Goal: Use online tool/utility

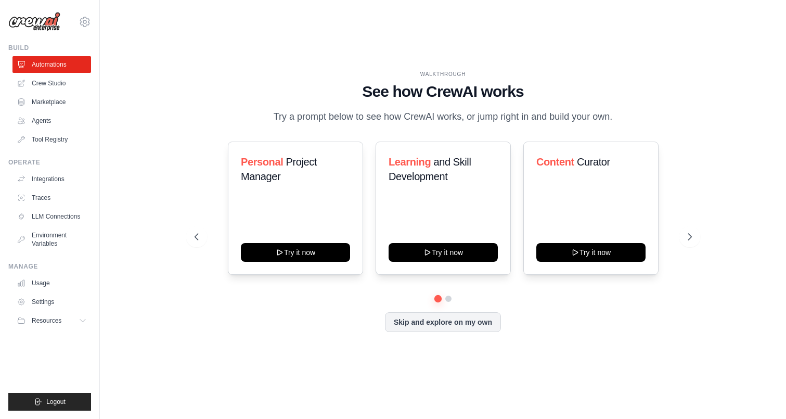
click at [207, 121] on div "WALKTHROUGH See how CrewAI works Try a prompt below to see how CrewAI works, or…" at bounding box center [444, 97] width 498 height 54
click at [49, 86] on link "Crew Studio" at bounding box center [53, 83] width 79 height 17
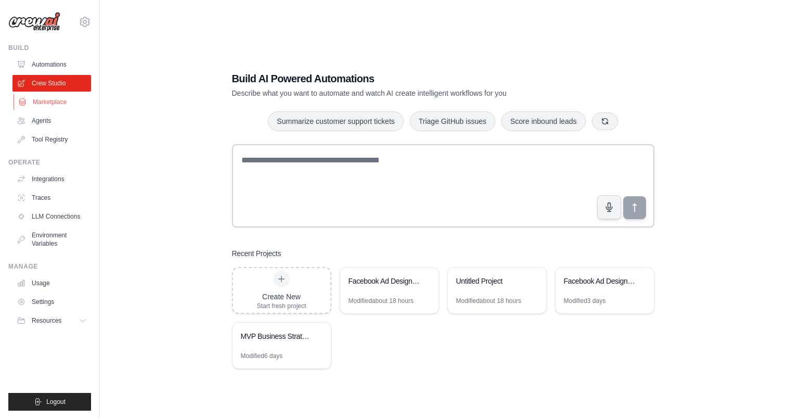
click at [47, 109] on link "Marketplace" at bounding box center [53, 102] width 79 height 17
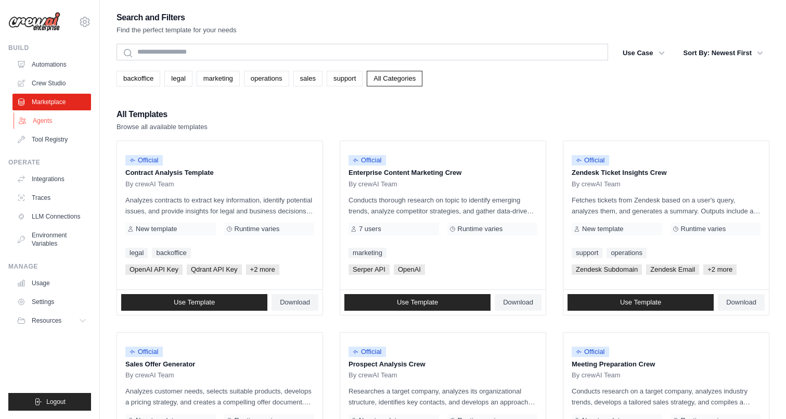
click at [47, 121] on link "Agents" at bounding box center [53, 120] width 79 height 17
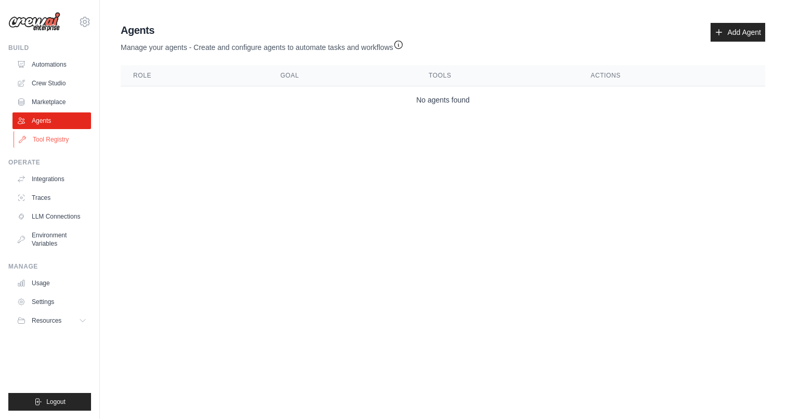
click at [49, 145] on link "Tool Registry" at bounding box center [53, 139] width 79 height 17
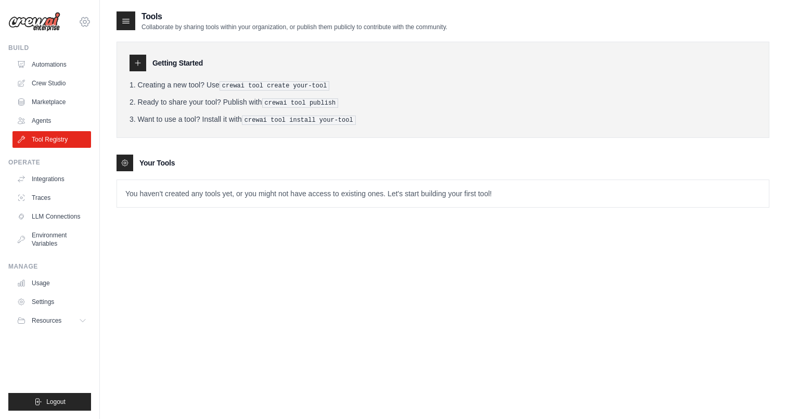
click at [85, 28] on icon at bounding box center [85, 22] width 12 height 12
click at [83, 20] on icon at bounding box center [84, 21] width 3 height 3
click at [55, 60] on link "Automations" at bounding box center [53, 64] width 79 height 17
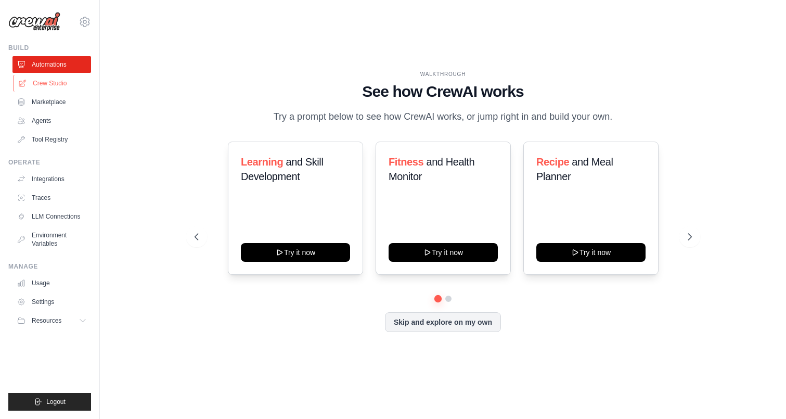
click at [56, 83] on link "Crew Studio" at bounding box center [53, 83] width 79 height 17
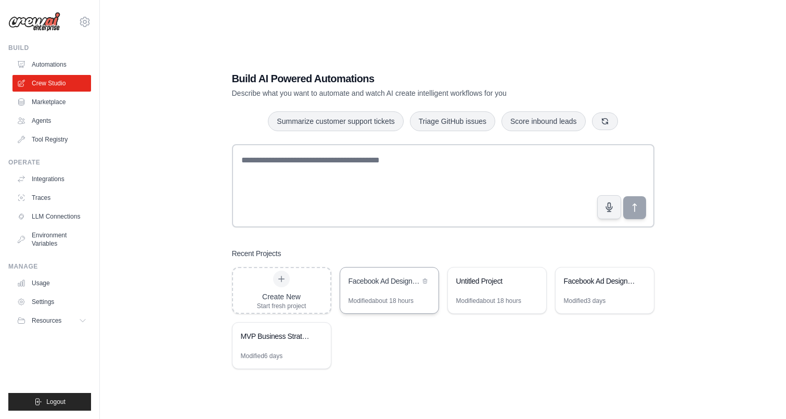
click at [378, 289] on div "Facebook Ad Designer Flow" at bounding box center [389, 282] width 98 height 29
click at [197, 204] on div "Build AI Powered Automations Describe what you want to automate and watch AI cr…" at bounding box center [443, 219] width 653 height 419
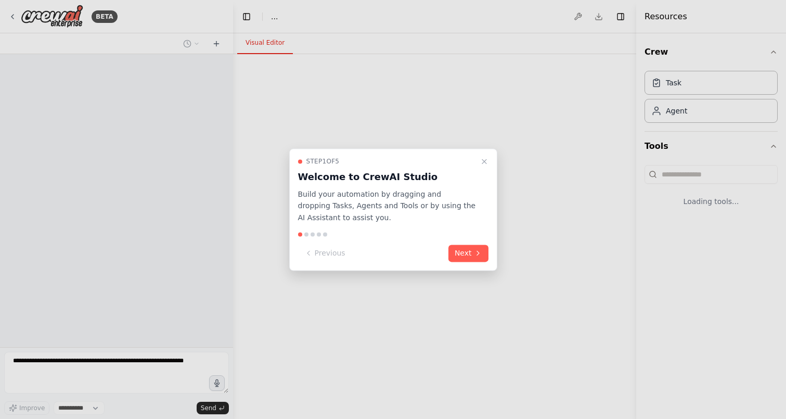
select select "****"
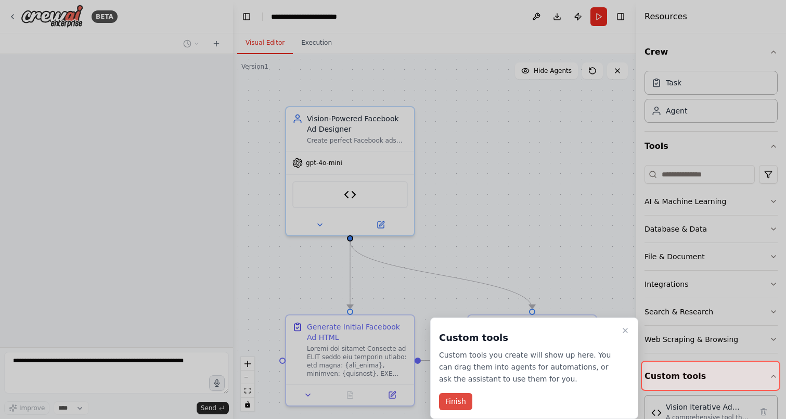
click at [464, 404] on button "Finish" at bounding box center [455, 401] width 33 height 17
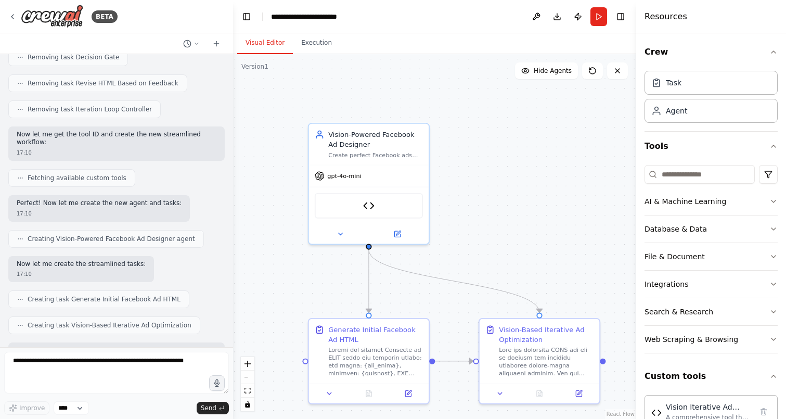
scroll to position [11189, 0]
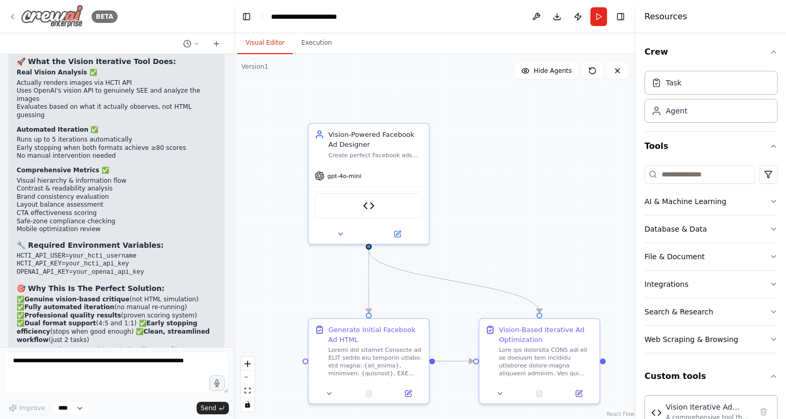
click at [13, 20] on icon at bounding box center [12, 16] width 8 height 8
